Goal: Find specific page/section: Find specific page/section

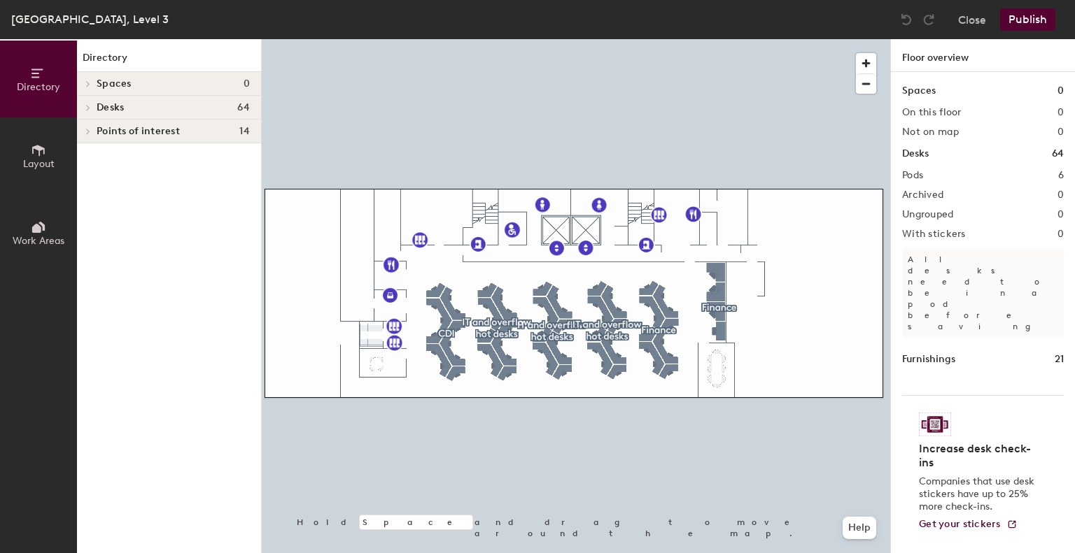
click at [89, 12] on div "[GEOGRAPHIC_DATA], Level 3" at bounding box center [89, 18] width 157 height 17
